Goal: Information Seeking & Learning: Learn about a topic

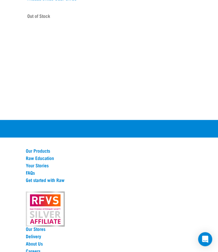
scroll to position [908, 0]
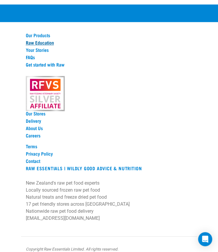
click at [48, 40] on link "Raw Education" at bounding box center [109, 42] width 167 height 5
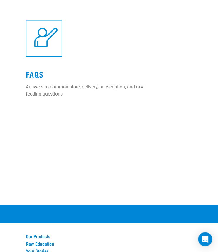
scroll to position [978, 0]
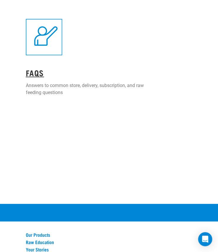
click at [38, 72] on link "FAQs" at bounding box center [35, 72] width 18 height 4
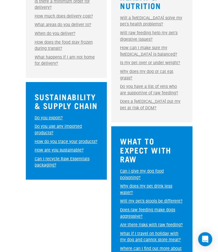
scroll to position [547, 0]
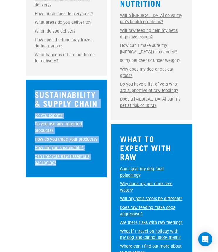
drag, startPoint x: 33, startPoint y: 80, endPoint x: 74, endPoint y: 161, distance: 90.6
click at [74, 161] on div "Sustainability & Supply Chain Do you export? Do you export? No, we do not curre…" at bounding box center [66, 129] width 81 height 98
drag, startPoint x: 74, startPoint y: 161, endPoint x: 71, endPoint y: 186, distance: 25.4
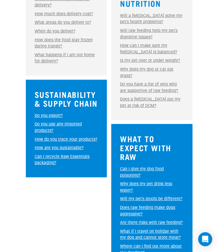
click at [56, 113] on link "Do you export?" at bounding box center [49, 115] width 28 height 5
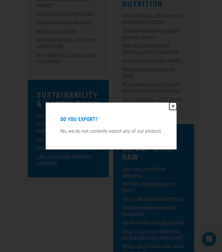
click at [174, 107] on button "✕" at bounding box center [173, 106] width 7 height 7
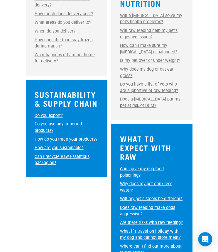
click at [48, 122] on link "Do you use any imported products?" at bounding box center [58, 127] width 47 height 11
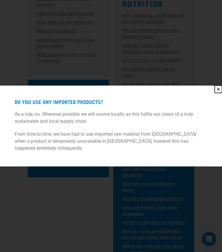
click at [215, 93] on button "✕" at bounding box center [218, 89] width 7 height 7
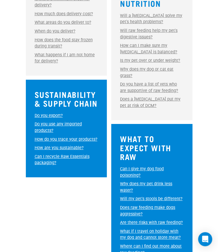
click at [67, 137] on link "How do you trace your products?" at bounding box center [66, 139] width 63 height 5
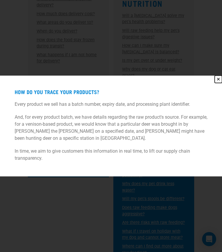
click at [216, 81] on button "✕" at bounding box center [218, 79] width 7 height 7
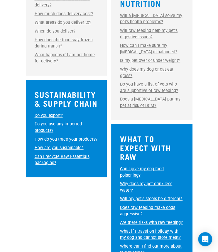
click at [66, 145] on link "How are you sustainable?" at bounding box center [59, 147] width 49 height 5
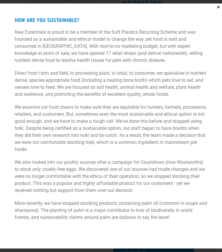
click at [15, 32] on p "Raw Essentials is proud to be a member of the Soft Plastics Recycling Scheme an…" at bounding box center [111, 46] width 193 height 35
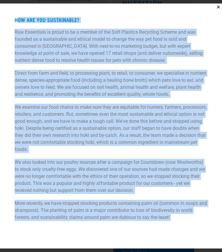
drag, startPoint x: 16, startPoint y: 23, endPoint x: 189, endPoint y: 226, distance: 267.0
click at [189, 226] on div "How are you sustainable? Raw Essentials is proud to be a member of the Soft Pla…" at bounding box center [111, 125] width 216 height 239
copy div "ow are you sustainable? Raw Essentials is proud to be a member of the Soft Plas…"
click at [155, 171] on p "We also looked into our poultry sources after a campaign for Countdown (now Woo…" at bounding box center [111, 176] width 193 height 35
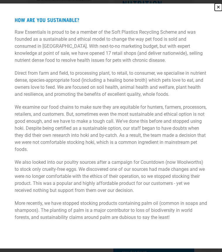
click at [218, 7] on button "✕" at bounding box center [218, 7] width 7 height 7
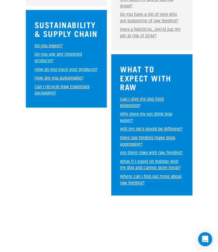
scroll to position [623, 0]
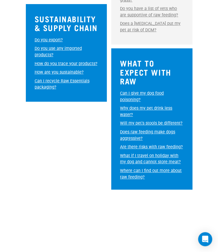
click at [72, 79] on link "Can I recycle Raw Essentials packaging?" at bounding box center [62, 84] width 55 height 11
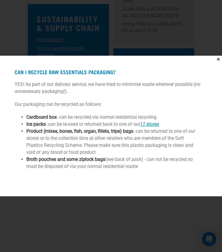
click at [131, 134] on strong "Product (mixes, bones, fish, organ, fillets, tripe) bags" at bounding box center [79, 131] width 107 height 6
click at [216, 59] on button "✕" at bounding box center [218, 59] width 7 height 7
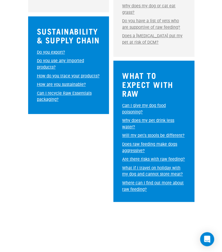
scroll to position [608, 0]
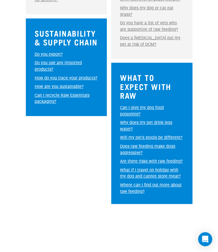
click at [75, 84] on link "How are you sustainable?" at bounding box center [59, 86] width 49 height 5
